Goal: Task Accomplishment & Management: Complete application form

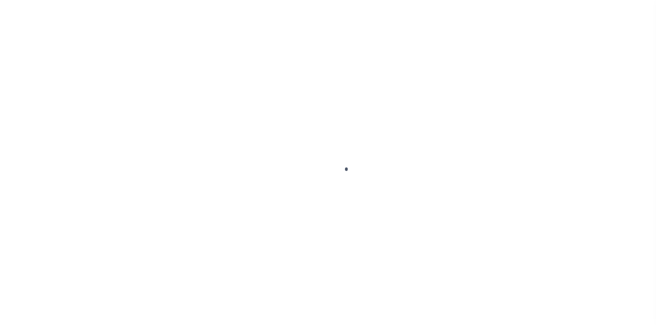
scroll to position [76, 0]
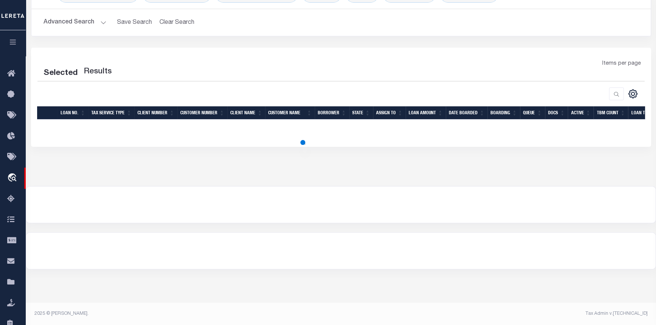
select select "200"
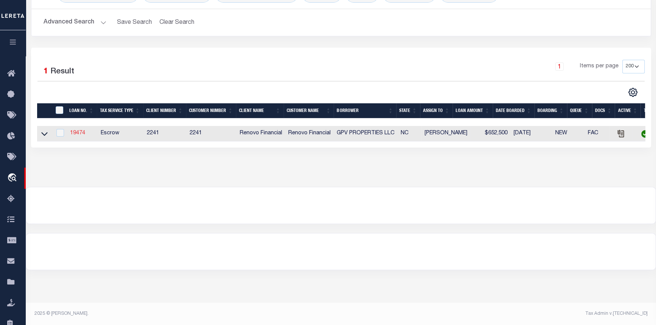
click at [83, 133] on link "19474" at bounding box center [77, 133] width 15 height 5
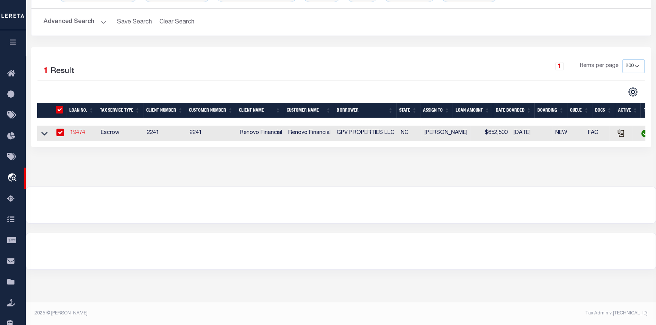
select select
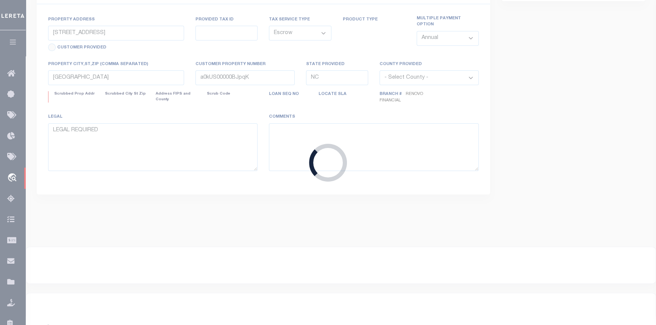
type input "2601 31st Avenue CT NE"
select select
type input "a0kUS00000BJkVT"
select select
select select "14701"
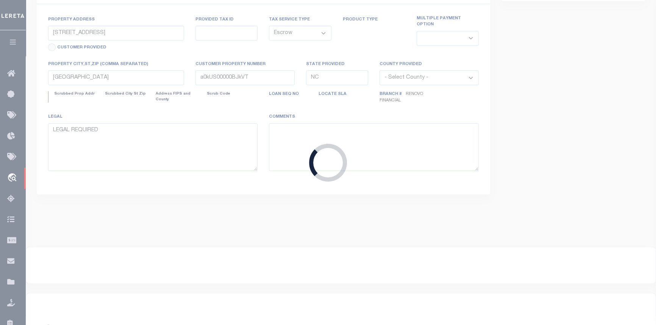
select select "25066"
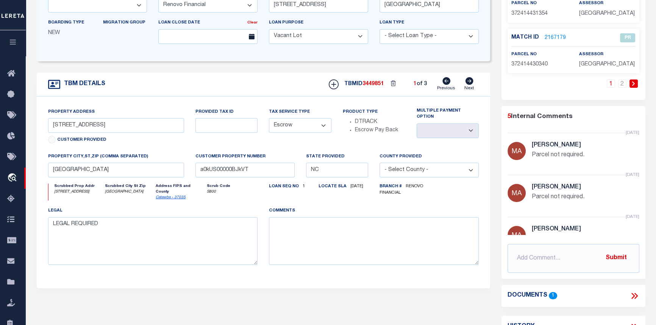
scroll to position [172, 0]
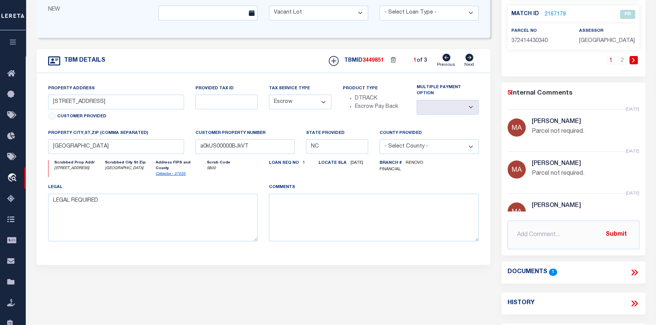
click at [632, 273] on icon at bounding box center [634, 273] width 10 height 10
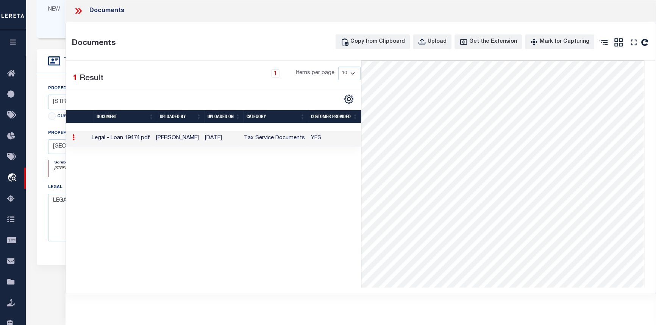
click at [75, 8] on icon at bounding box center [78, 11] width 10 height 10
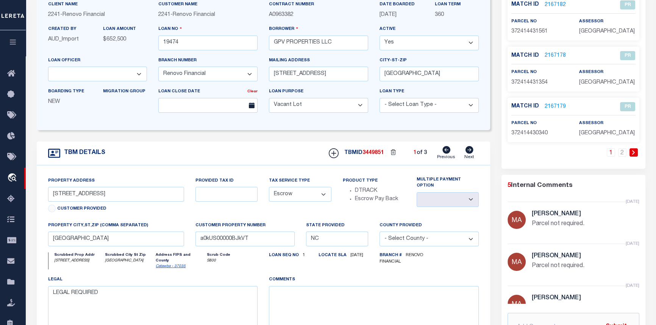
scroll to position [0, 0]
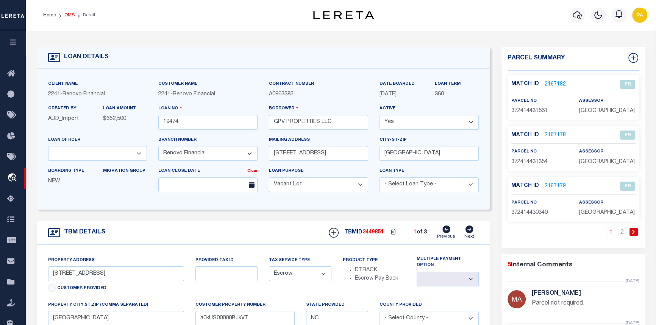
click at [73, 15] on link "OMS" at bounding box center [69, 15] width 10 height 5
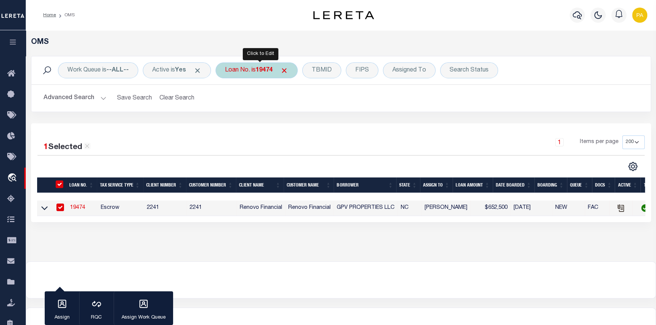
click at [267, 69] on b "19474" at bounding box center [264, 70] width 17 height 6
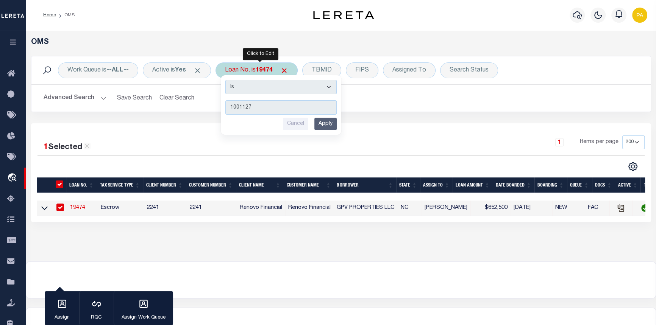
type input "10011275"
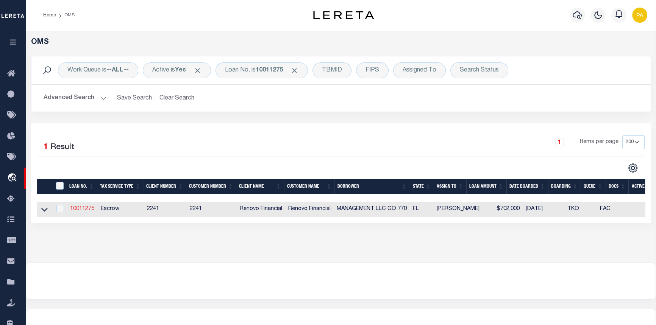
click at [83, 211] on link "10011275" at bounding box center [82, 208] width 24 height 5
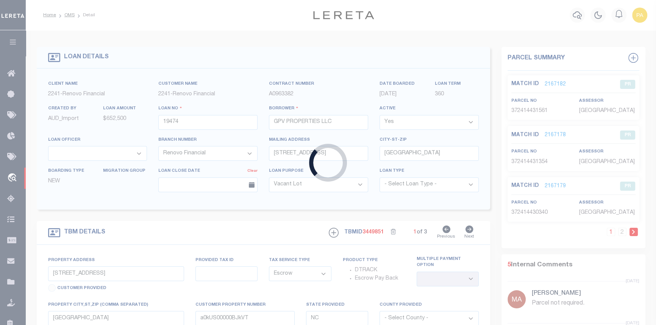
type input "10011275"
type input "MANAGEMENT LLC GO 770"
select select "25067"
type input "4751 NW 65TH AVE"
type input "LAUDERHILL FL 33319-7203 NULL"
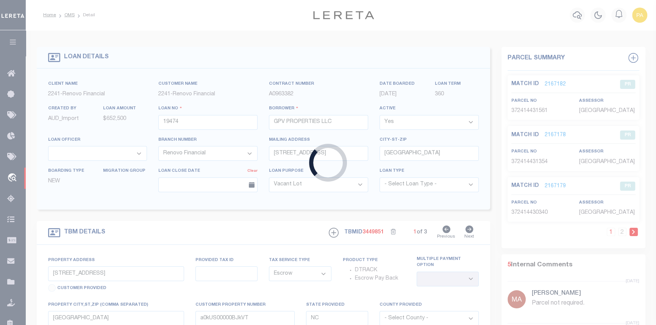
select select "10"
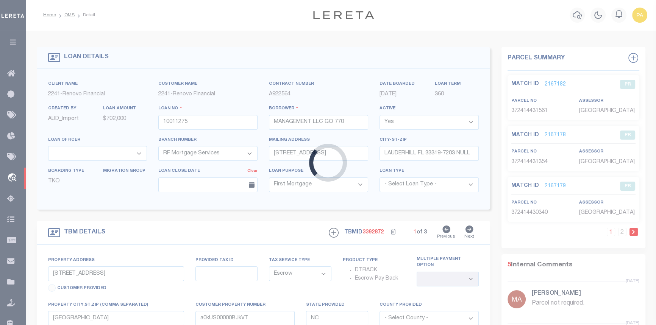
type input "6097 RODMAN"
type input "514124-14-0770"
select select
type input "HOLLYWOOD FL 330231800"
type input "a0kUS000006je2f"
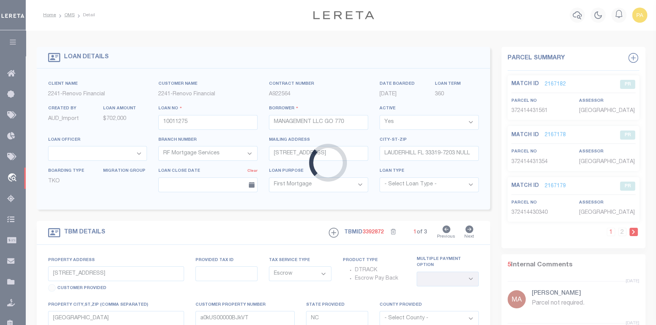
type input "FL"
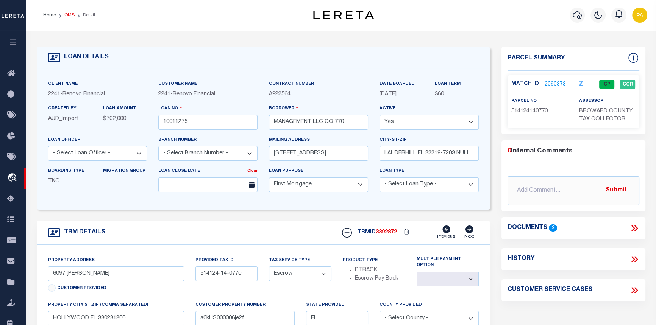
click at [65, 14] on link "OMS" at bounding box center [69, 15] width 10 height 5
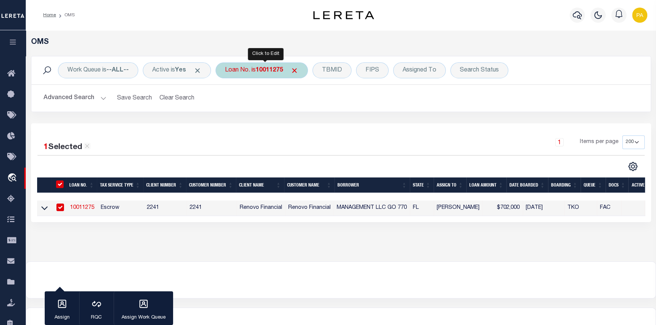
click at [261, 69] on b "10011275" at bounding box center [269, 70] width 27 height 6
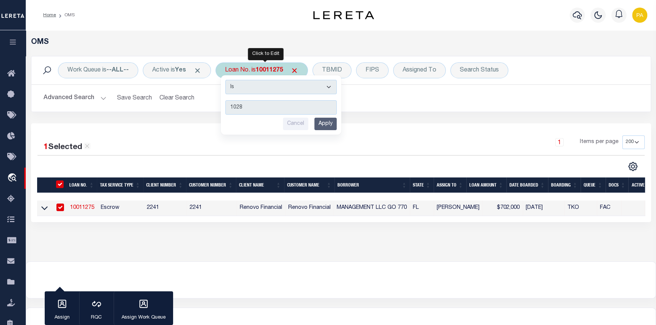
type input "10282"
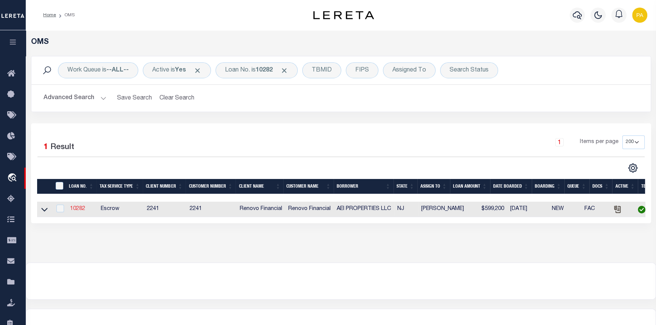
click at [75, 208] on link "10282" at bounding box center [77, 208] width 15 height 5
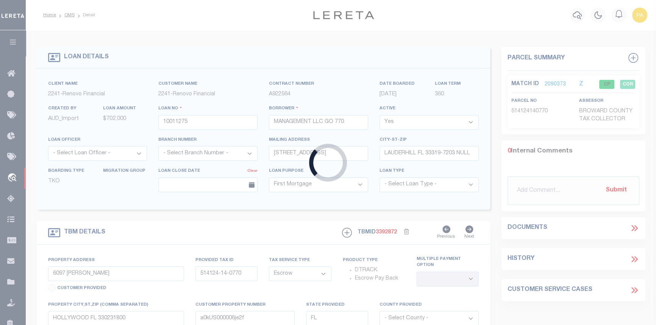
type input "10282"
type input "AEI PROPERTIES LLC"
select select "25066"
type input "[STREET_ADDRESS][PERSON_NAME]"
type input "[GEOGRAPHIC_DATA]"
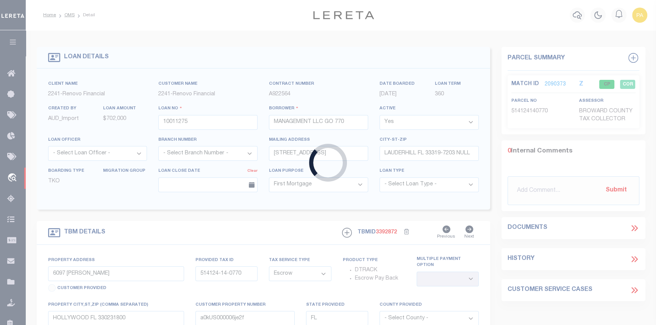
select select
type input "1 Green Street West"
select select
type input "[GEOGRAPHIC_DATA]"
type input "a0k8Y00000jIMq8"
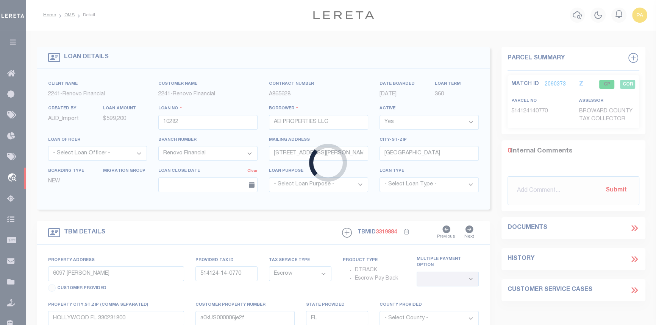
type input "NJ"
select select
type textarea "LEGAL REQUIRED"
select select "25066"
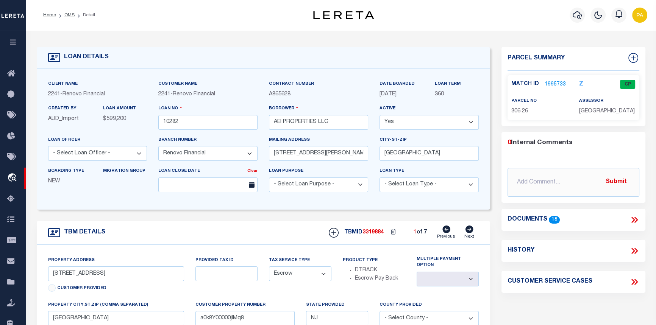
click at [469, 230] on icon at bounding box center [469, 230] width 8 height 8
type input "[STREET_ADDRESS]"
select select
type input "a0k8Y00000jIMqN"
select select
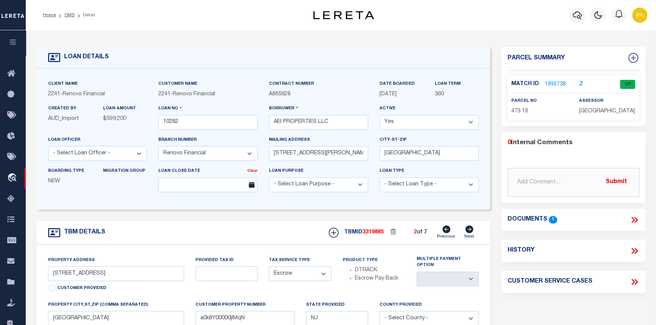
click at [549, 80] on p "1995738" at bounding box center [554, 84] width 21 height 8
click at [550, 84] on link "1995738" at bounding box center [554, 85] width 21 height 8
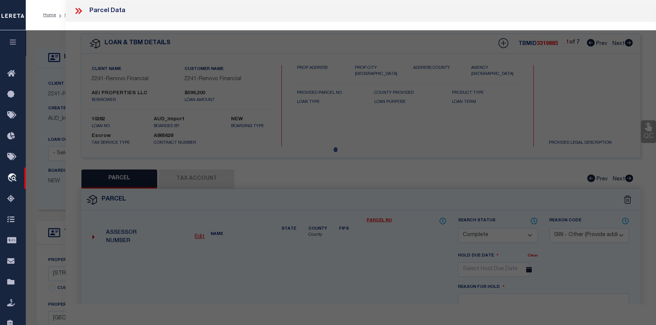
select select "AS"
select select
checkbox input "false"
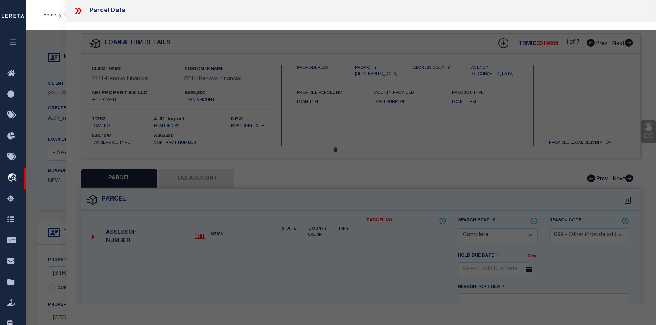
checkbox input "false"
select select "CP"
type input "AEI PROPERTIES LLC"
select select "AGW"
select select
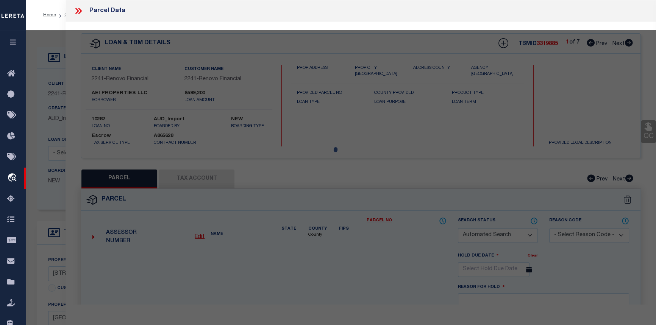
type input "325 3RD ST S"
checkbox input "false"
type input "[GEOGRAPHIC_DATA]"
type textarea "Block:473 Lot:18"
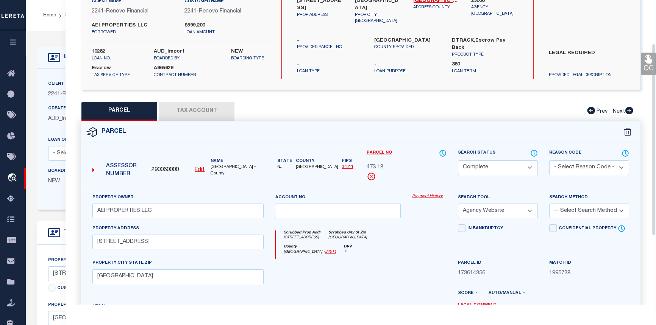
scroll to position [69, 0]
click at [434, 195] on link "Payment History" at bounding box center [429, 196] width 34 height 6
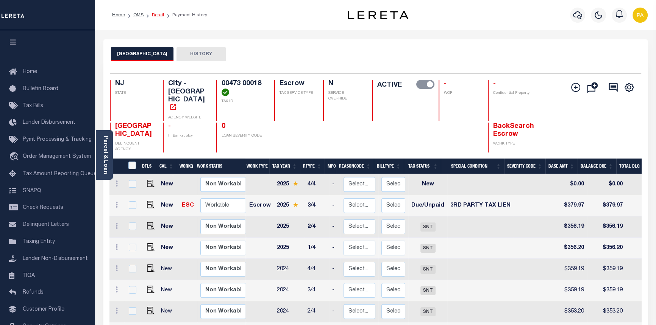
click at [154, 15] on link "Detail" at bounding box center [158, 15] width 12 height 5
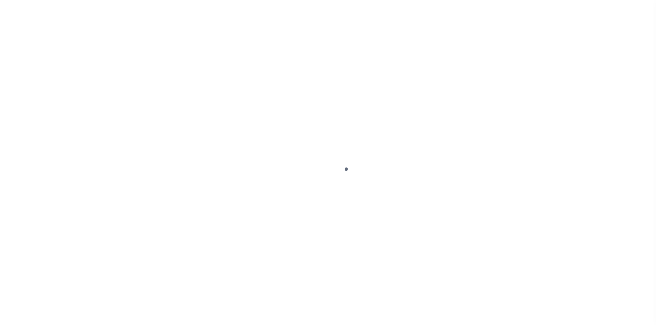
select select "Escrow"
type input "[STREET_ADDRESS]"
select select
type input "[GEOGRAPHIC_DATA]"
type input "a0k8Y00000jIMqN"
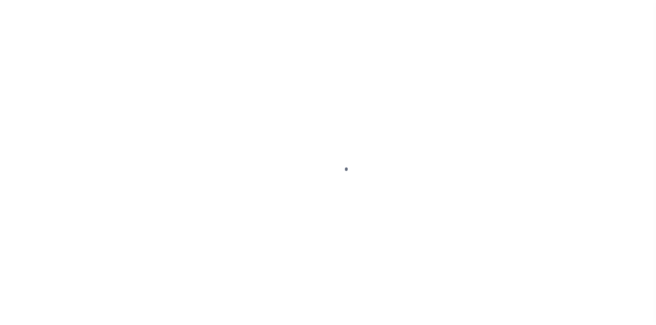
type input "NJ"
select select
type textarea "LEGAL REQUIRED"
select select "14701"
select select "25066"
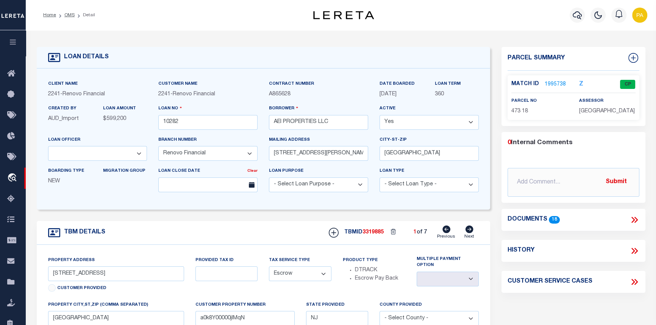
click at [556, 82] on link "1995738" at bounding box center [554, 85] width 21 height 8
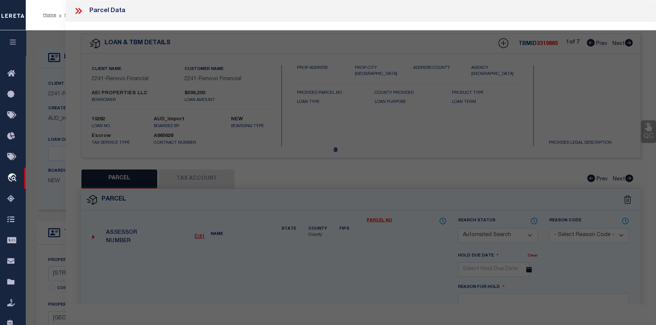
checkbox input "false"
select select "CP"
type input "AEI PROPERTIES LLC"
select select "AGW"
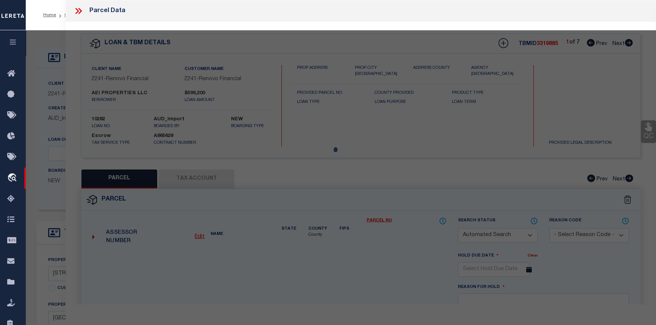
select select
type input "325 3RD ST S"
checkbox input "false"
type input "Millville, NJ 08332"
type textarea "Block:473 Lot:18"
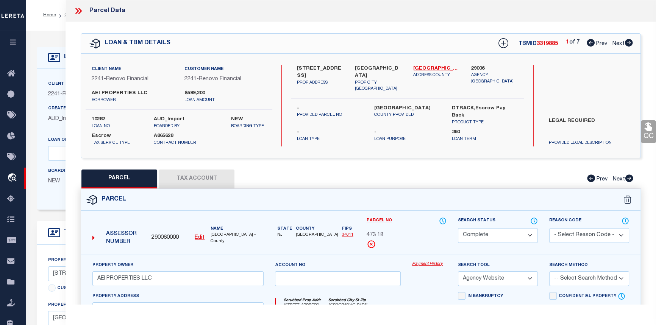
click at [629, 42] on icon at bounding box center [628, 43] width 8 height 8
select select "AS"
select select
checkbox input "false"
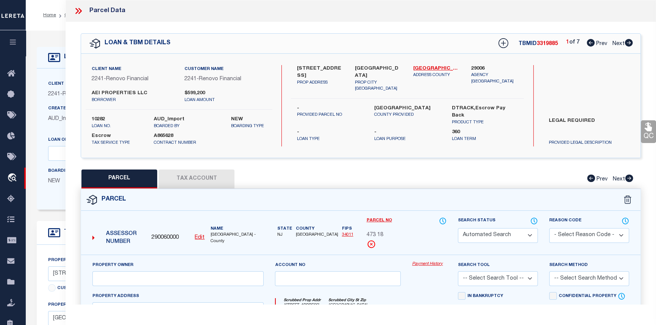
select select "CP"
type input "AEI PROPERTIES LLC"
select select "AGW"
select select
type input "1 GREEN ST W"
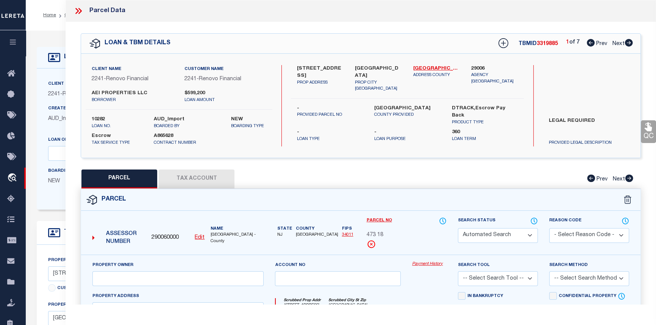
checkbox input "false"
type input "[GEOGRAPHIC_DATA]"
type textarea "Block:306 Lot:26"
click at [629, 42] on icon at bounding box center [628, 43] width 8 height 8
select select "AS"
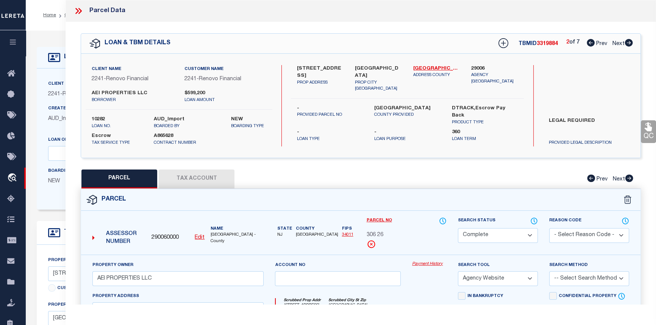
select select
checkbox input "false"
select select "CP"
type input "AEI PROPERTIES LLC"
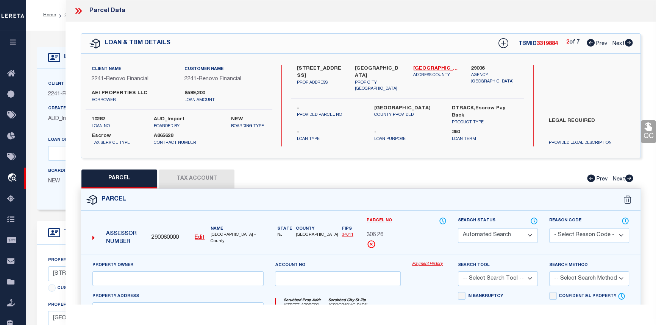
select select "AGW"
select select
type input "408 FOUNDRY ST W"
checkbox input "false"
type input "[GEOGRAPHIC_DATA]"
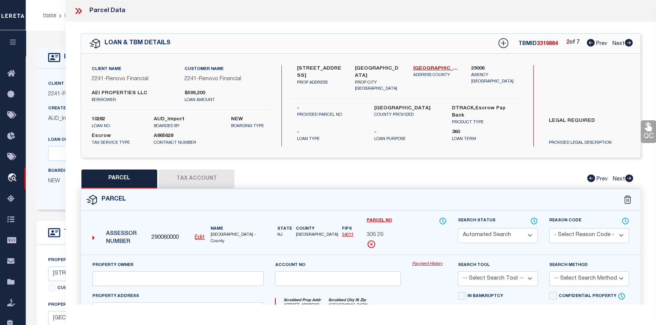
type textarea "Block:272 Lot: 13"
click at [629, 42] on icon at bounding box center [628, 43] width 8 height 8
select select "AS"
select select
checkbox input "false"
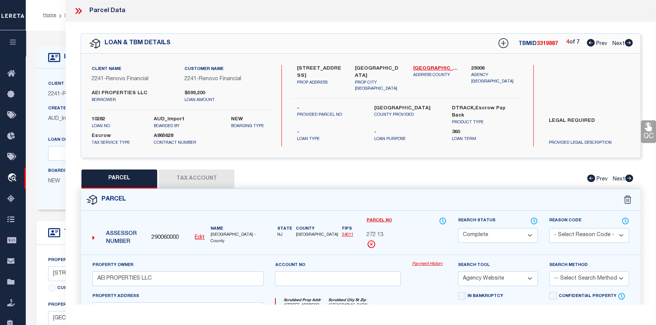
checkbox input "false"
select select "CP"
type input "AEI PROPERTIES LLC"
select select "AGW"
select select
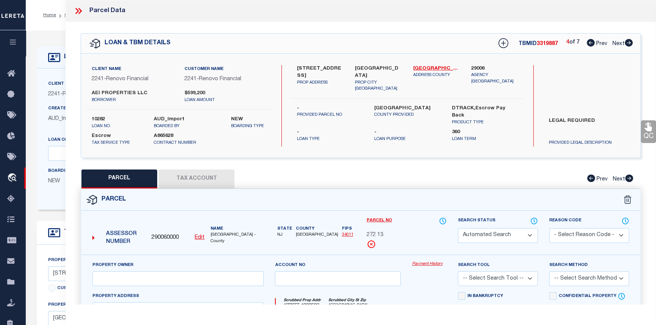
type input "410 FOUNDRY ST W"
checkbox input "false"
type input "[GEOGRAPHIC_DATA]"
type textarea "Block:272 Lot: 14"
click at [629, 42] on icon at bounding box center [628, 43] width 8 height 8
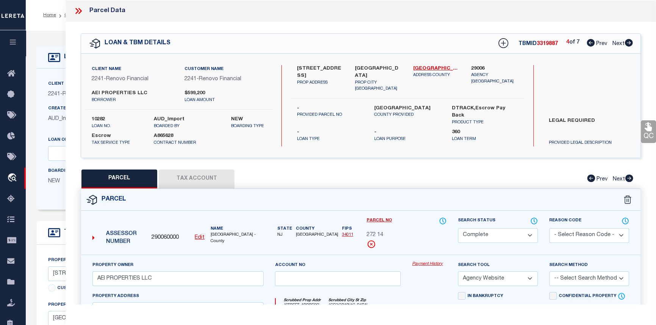
select select "AS"
select select
checkbox input "false"
select select "CP"
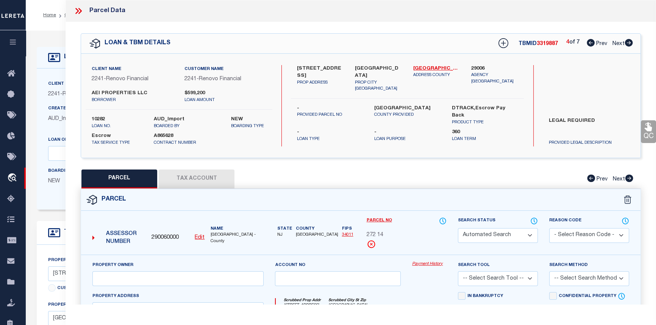
type input "AEI PROPERTIES LLC"
select select "AGW"
select select
type input "417 GREEN ST W"
checkbox input "false"
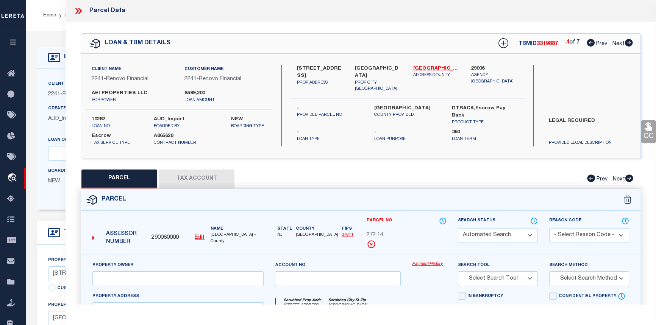
type input "MILLVILLE NJ 08332"
type textarea "Block:302 Lot:14"
click at [629, 42] on icon at bounding box center [628, 43] width 8 height 8
select select "AS"
select select
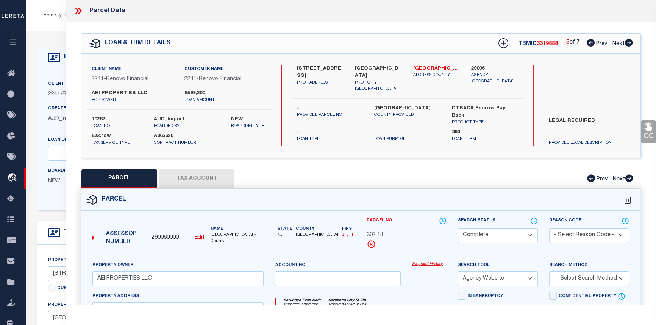
checkbox input "false"
select select "CP"
type input "AEI PROPERTIES LLC"
select select "AGW"
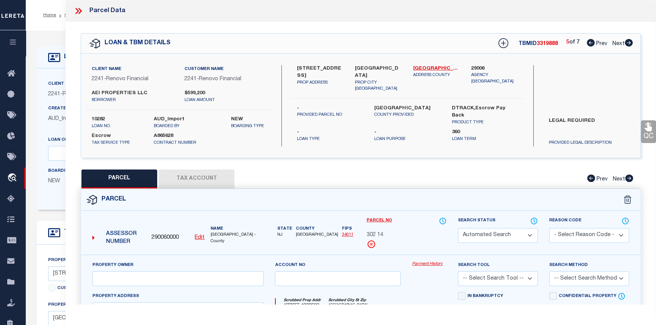
select select
type input "601 N LAUREL ST"
checkbox input "false"
type input "Bridgeton, NJ 08302"
type textarea "Block:12 Lot:2"
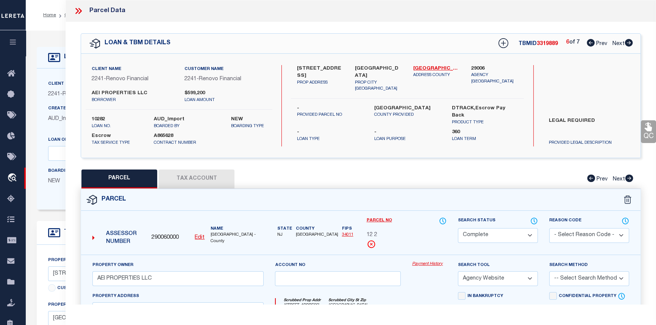
click at [629, 40] on icon at bounding box center [629, 43] width 8 height 8
select select "AS"
select select
checkbox input "false"
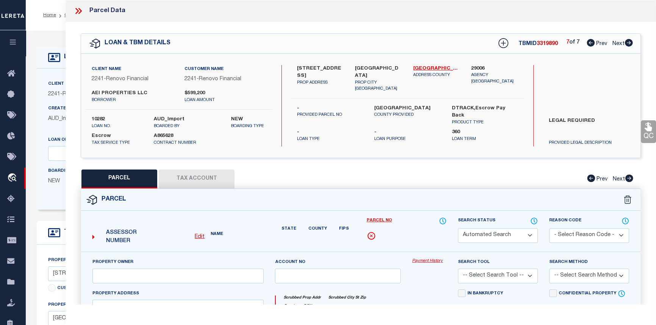
select select "CP"
type input "AEI PROPERTIES LLC"
select select "AGW"
select select
type input "609 CHURCH ST"
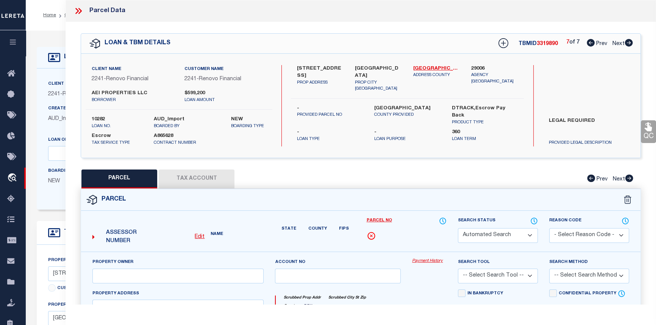
checkbox input "false"
type input "[GEOGRAPHIC_DATA]"
type textarea "Block:311 Lot: 14"
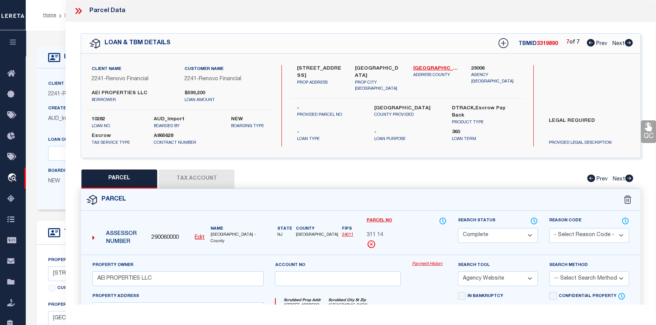
click at [589, 41] on icon at bounding box center [590, 43] width 8 height 8
select select "AS"
select select
checkbox input "false"
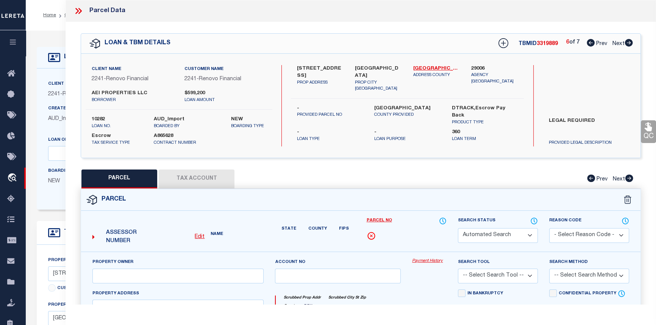
select select "CP"
type input "AEI PROPERTIES LLC"
select select "AGW"
select select
type input "601 N LAUREL ST"
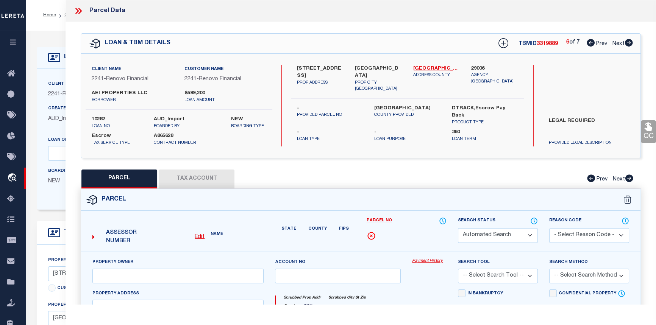
checkbox input "false"
type input "Bridgeton, NJ 08302"
type textarea "Block:12 Lot:2"
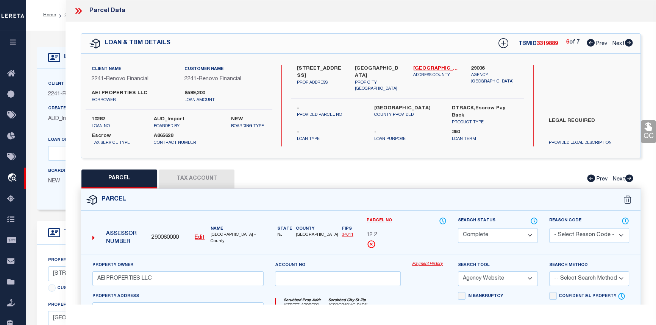
click at [423, 262] on link "Payment History" at bounding box center [429, 264] width 34 height 6
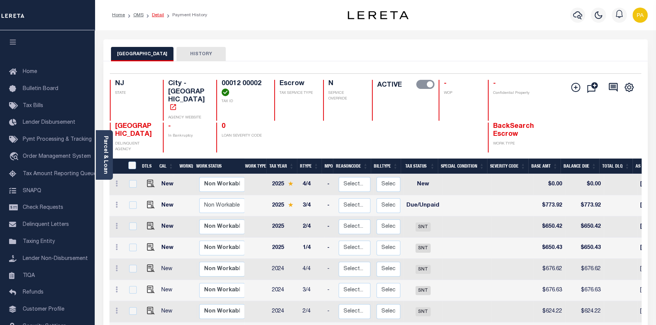
click at [158, 15] on link "Detail" at bounding box center [158, 15] width 12 height 5
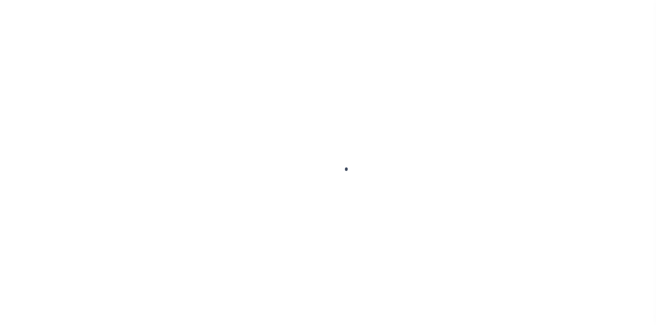
select select "14701"
select select "25066"
select select "Escrow"
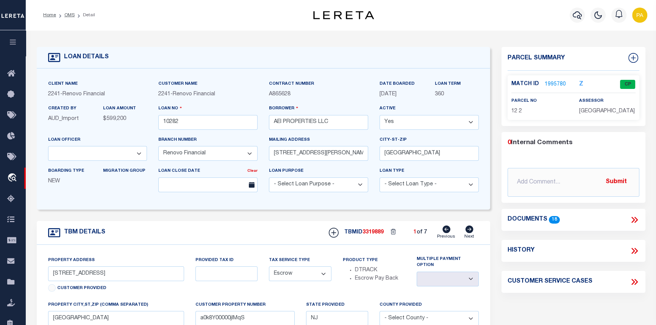
click at [554, 83] on link "1995780" at bounding box center [554, 85] width 21 height 8
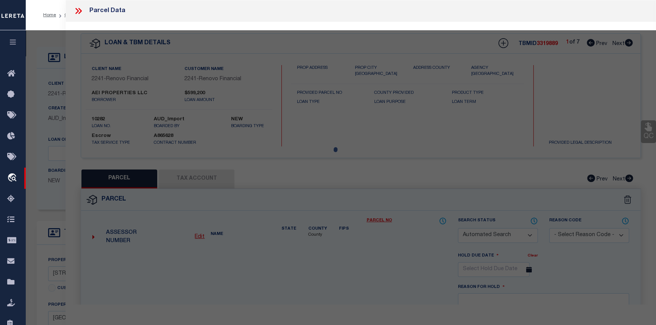
checkbox input "false"
select select "CP"
type input "AEI PROPERTIES LLC"
select select "AGW"
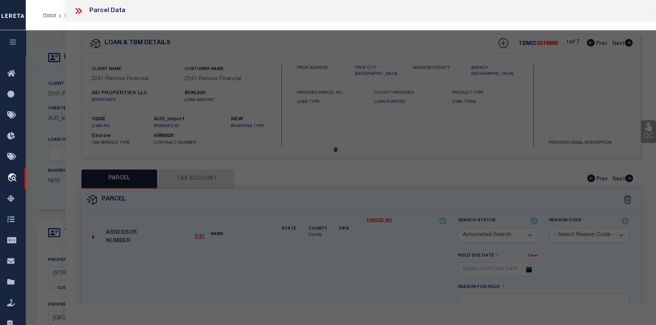
select select
type input "601 N LAUREL ST"
checkbox input "false"
type input "Bridgeton, NJ 08302"
type textarea "Block:12 Lot:2"
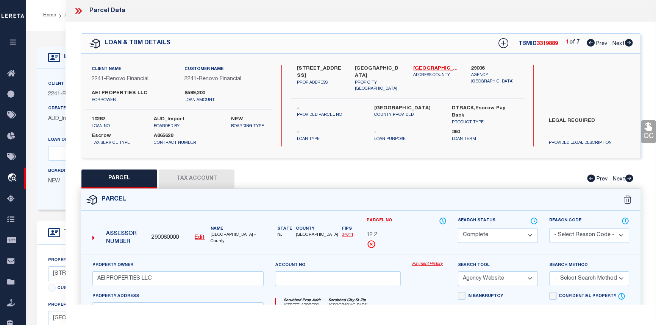
click at [428, 263] on link "Payment History" at bounding box center [429, 264] width 34 height 6
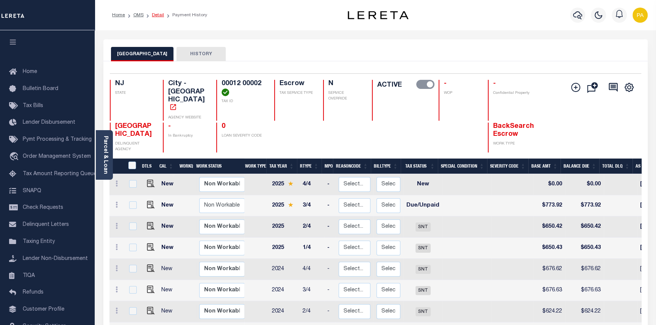
click at [156, 13] on link "Detail" at bounding box center [158, 15] width 12 height 5
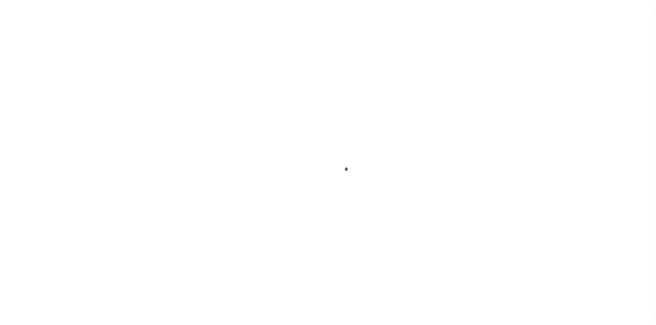
select select "Escrow"
type input "[STREET_ADDRESS]"
select select
type input "[GEOGRAPHIC_DATA]"
type input "a0k8Y00000jIMqS"
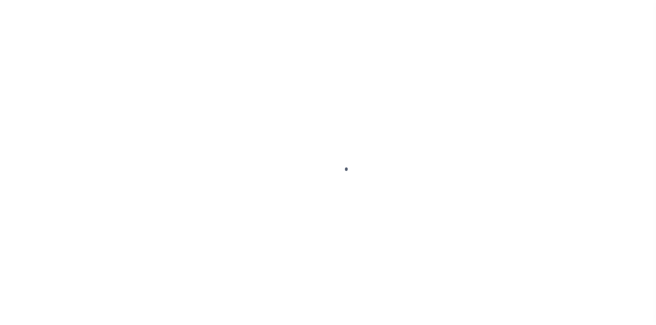
type input "NJ"
select select
type textarea "LEGAL REQUIRED"
select select "14701"
select select "25066"
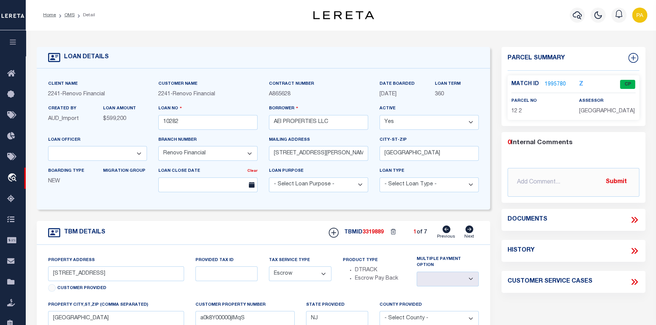
click at [466, 231] on icon at bounding box center [469, 230] width 8 height 8
type input "[STREET_ADDRESS]"
select select
type input "[GEOGRAPHIC_DATA]"
type input "a0k8Y00000jIMqN"
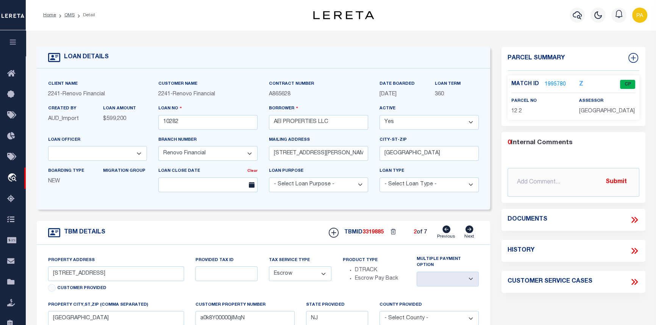
select select
click at [66, 13] on link "OMS" at bounding box center [69, 15] width 10 height 5
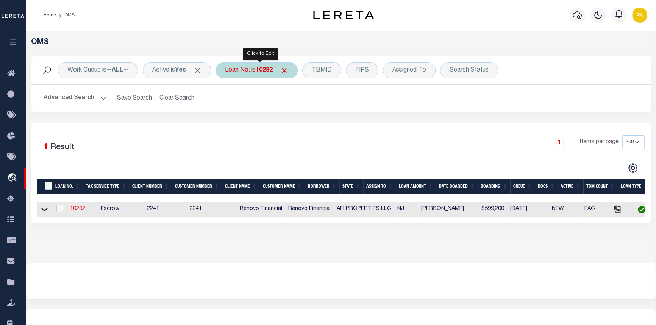
click at [271, 68] on b "10282" at bounding box center [264, 70] width 17 height 6
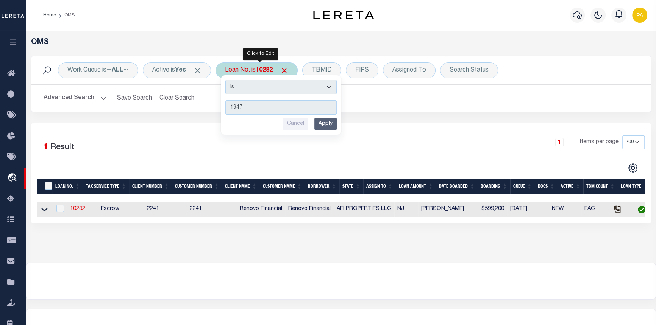
type input "19474"
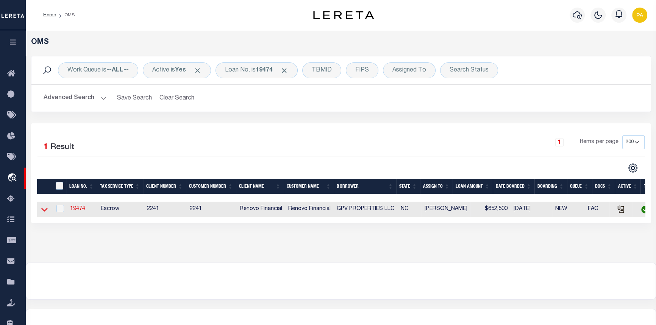
click at [45, 208] on icon at bounding box center [44, 210] width 6 height 8
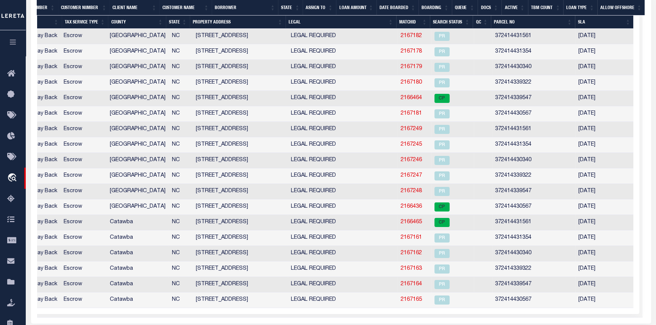
click at [407, 96] on td "2166464" at bounding box center [415, 99] width 34 height 16
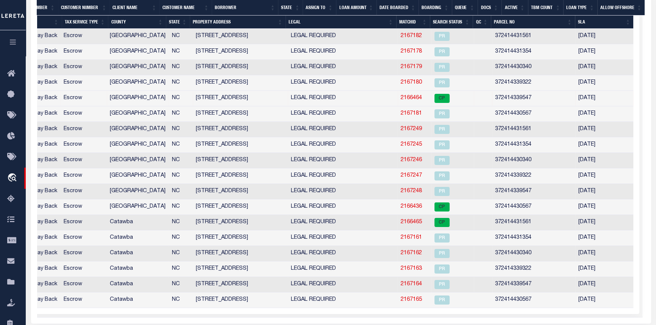
click at [407, 98] on link "2166464" at bounding box center [411, 97] width 21 height 5
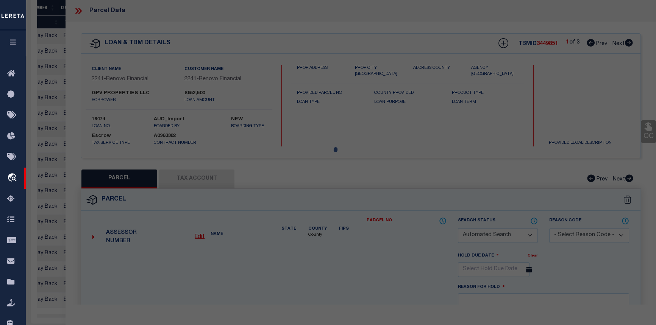
checkbox input "false"
select select "CP"
select select "099"
type input "[PERSON_NAME] ENTS LLC"
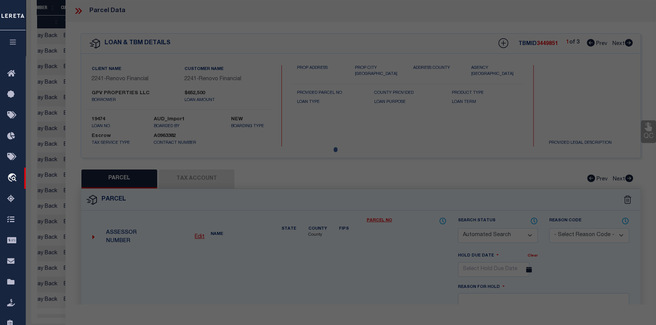
select select "AGW"
select select "LEG"
type input "[STREET_ADDRESS]"
type input "[GEOGRAPHIC_DATA]"
type textarea "LOT 1 PLAT 42-135"
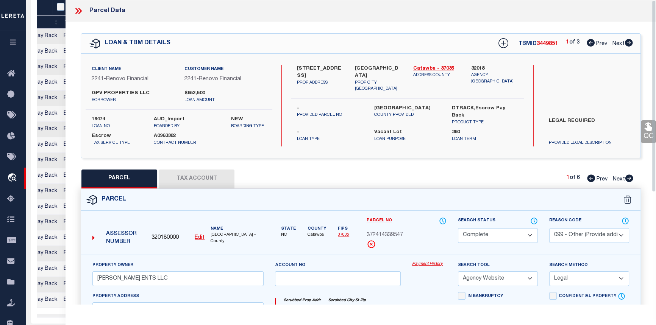
scroll to position [0, 133]
click at [419, 263] on link "Payment History" at bounding box center [429, 264] width 34 height 6
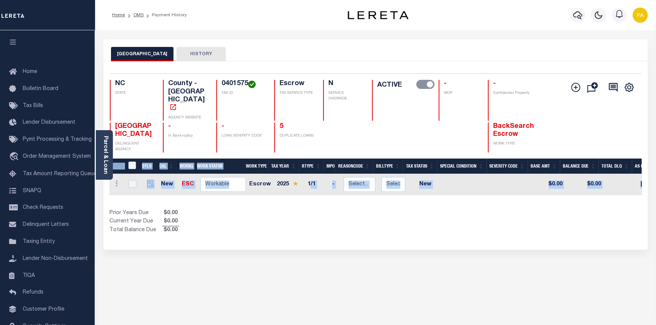
drag, startPoint x: 307, startPoint y: 179, endPoint x: 504, endPoint y: 190, distance: 197.2
click at [504, 190] on div "DTLS CAL WorkQ Work Status Work Type Tax Year RType MPO ReasonCode BillType Tax…" at bounding box center [375, 197] width 532 height 76
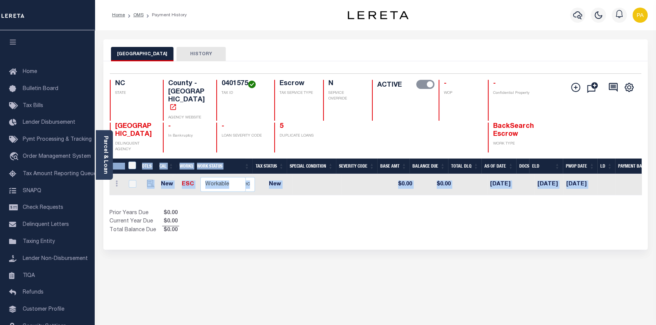
scroll to position [0, 204]
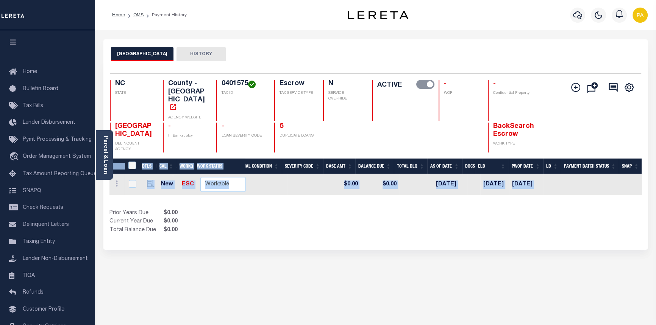
click at [443, 209] on div "Show Tax Lines before Bill Release Date Prior Years Due $0.00 Current Year Due …" at bounding box center [375, 221] width 532 height 25
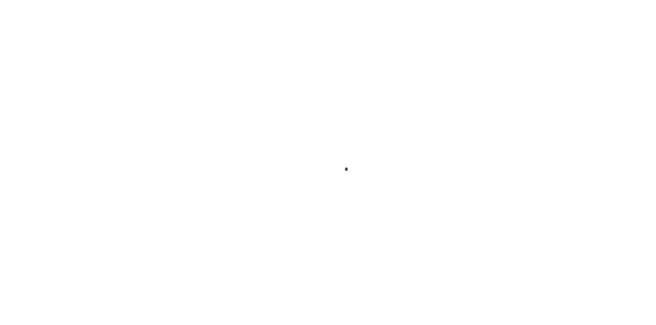
scroll to position [76, 0]
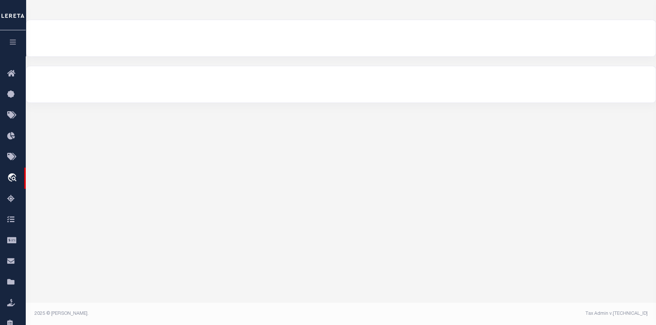
select select "200"
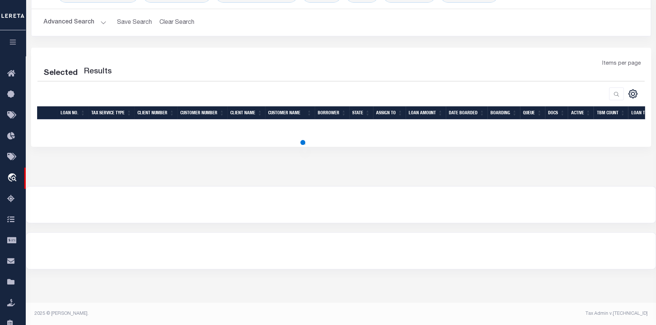
select select "200"
